Goal: Navigation & Orientation: Find specific page/section

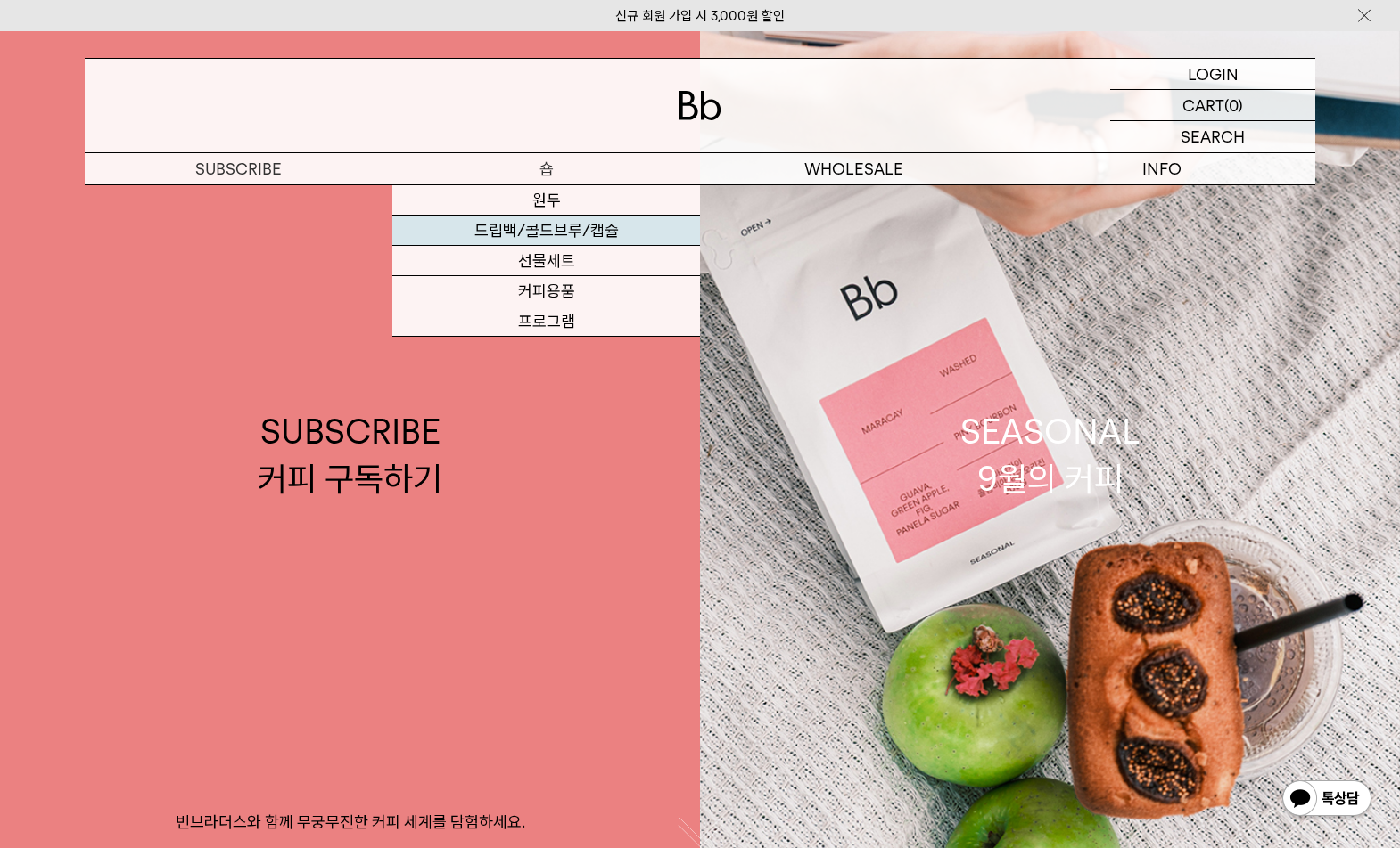
click at [512, 233] on link "드립백/콜드브루/캡슐" at bounding box center [546, 230] width 308 height 30
